Goal: Find specific page/section: Find specific page/section

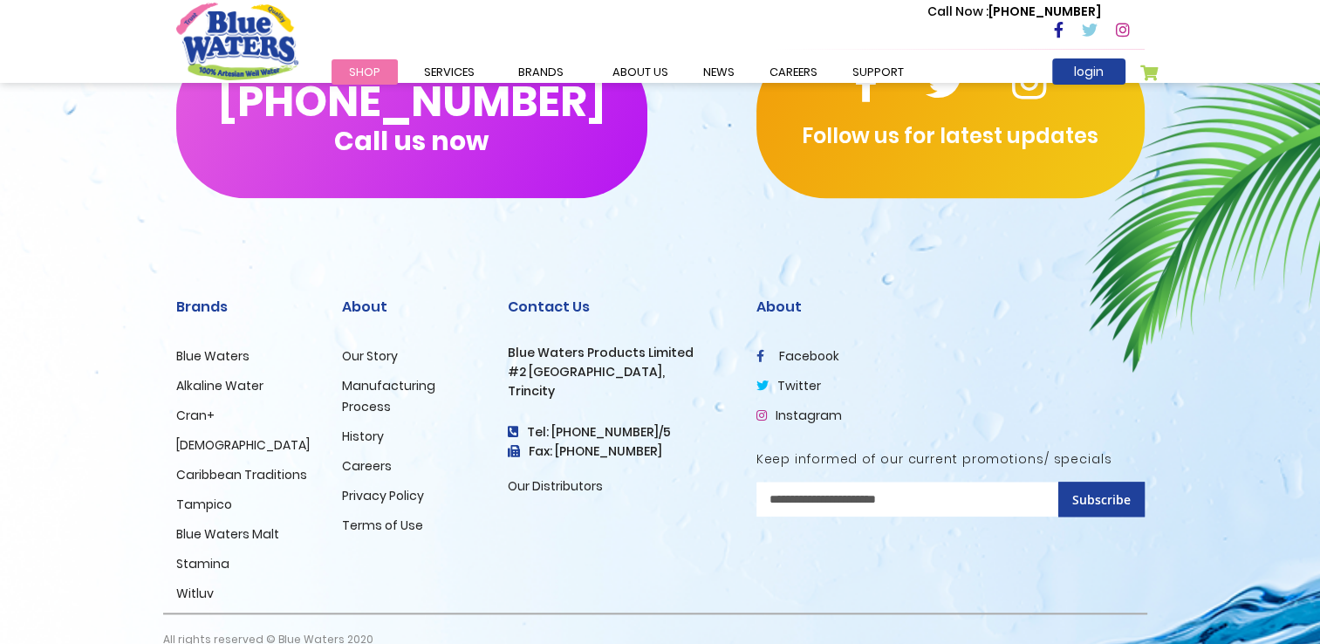
scroll to position [1748, 0]
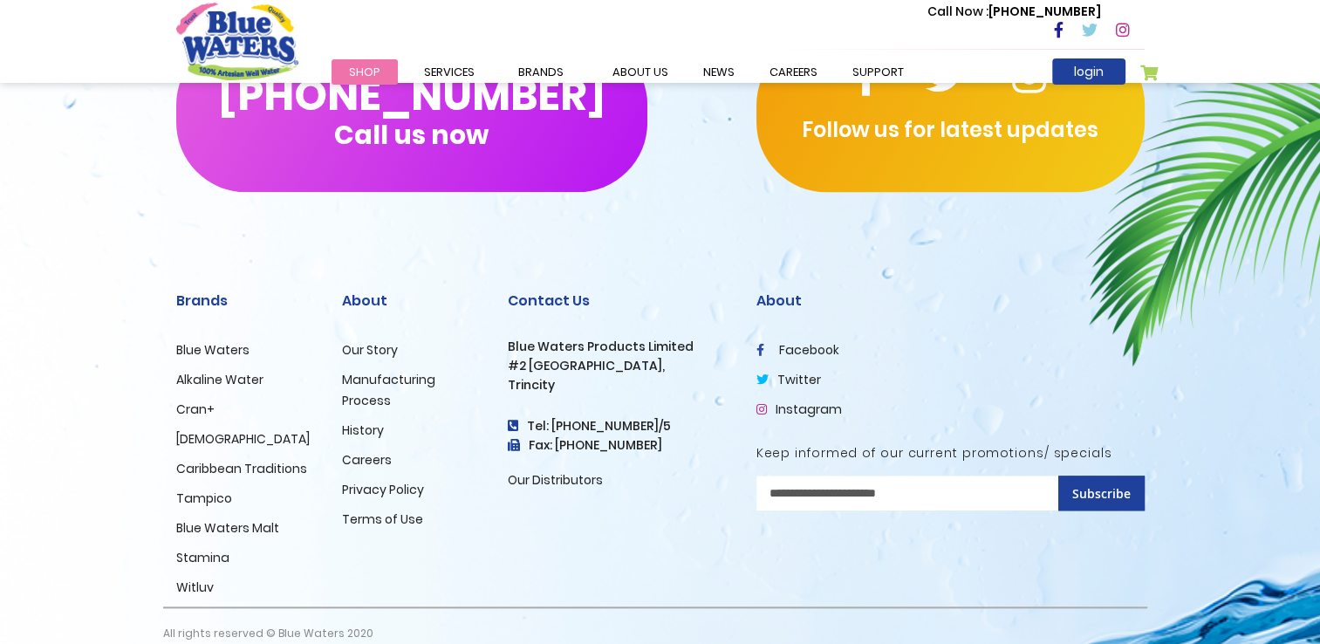
click at [366, 452] on link "Careers" at bounding box center [367, 459] width 50 height 17
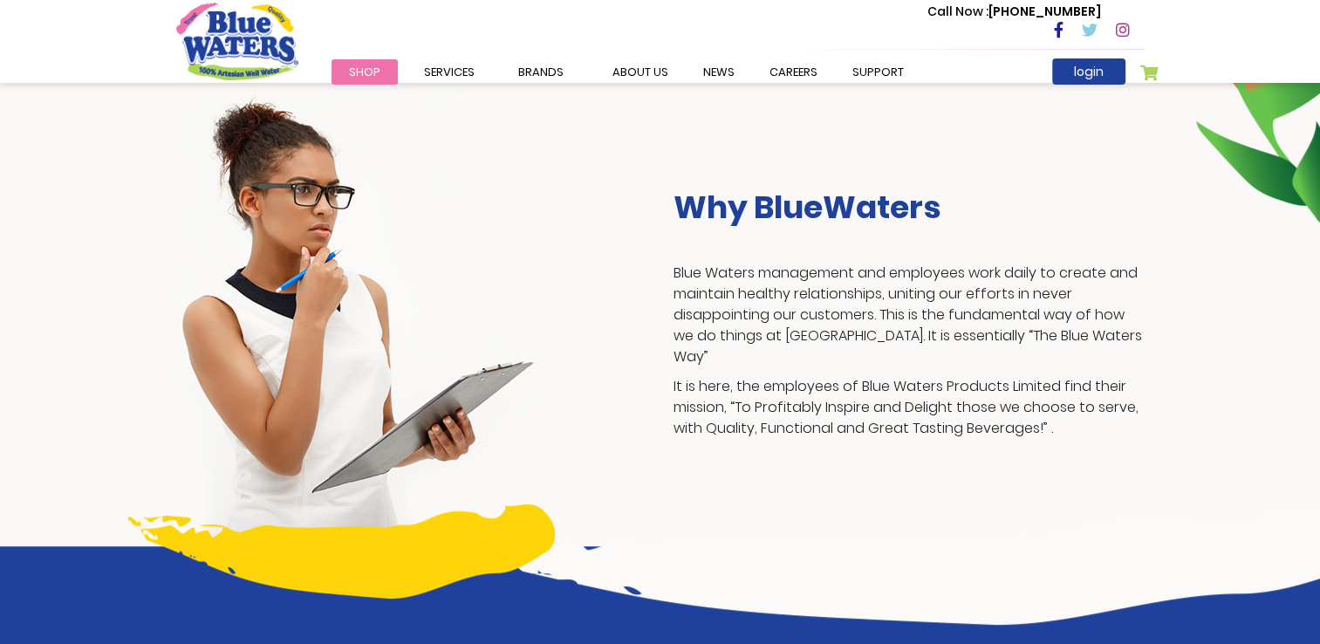
scroll to position [306, 0]
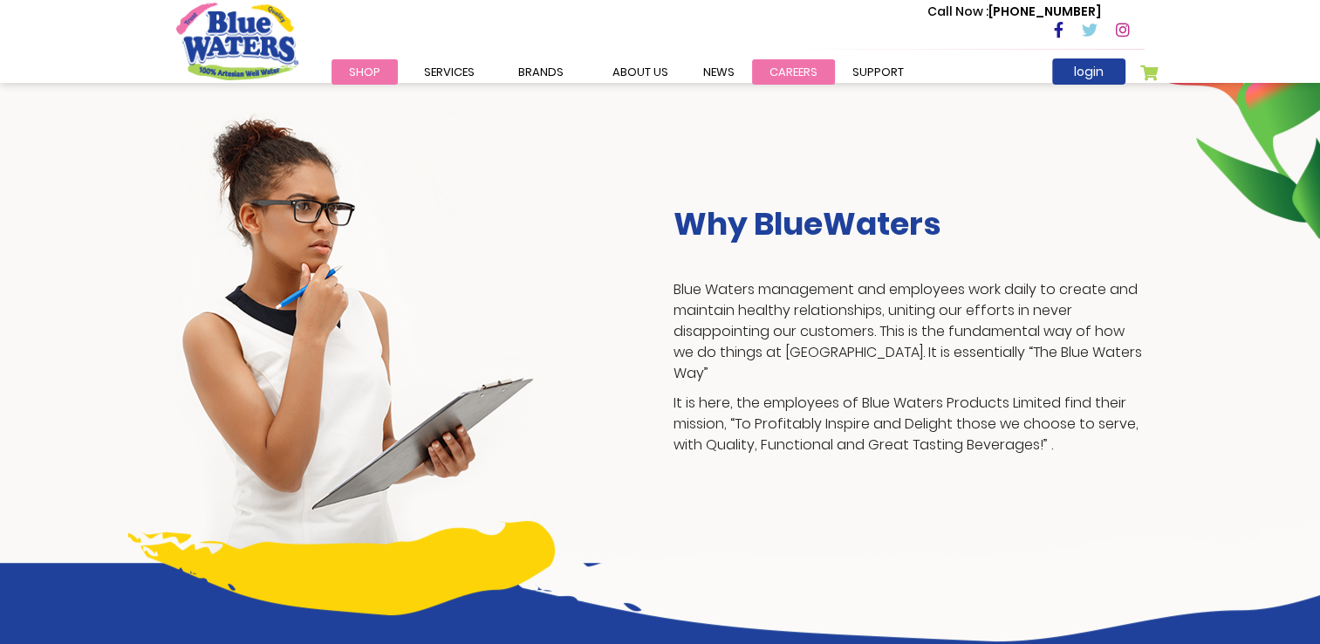
click at [786, 75] on link "careers" at bounding box center [793, 71] width 83 height 25
